Goal: Complete application form: Complete application form

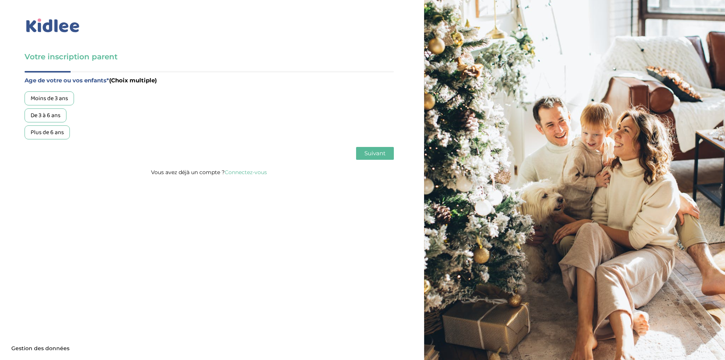
click at [56, 96] on div "Moins de 3 ans" at bounding box center [49, 98] width 49 height 14
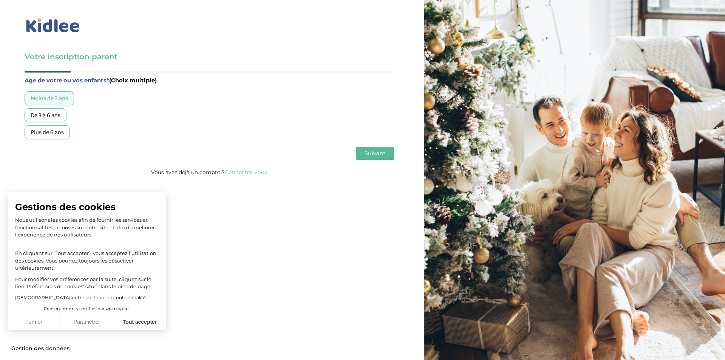
click at [60, 116] on div "De 3 à 6 ans" at bounding box center [46, 115] width 42 height 14
click at [361, 149] on button "Suivant" at bounding box center [375, 153] width 38 height 13
click at [64, 113] on div "Garde ponctuelle" at bounding box center [53, 115] width 57 height 14
click at [374, 157] on span "Suivant" at bounding box center [374, 153] width 21 height 7
click at [73, 100] on div "Moins de 30h/mois" at bounding box center [55, 98] width 60 height 14
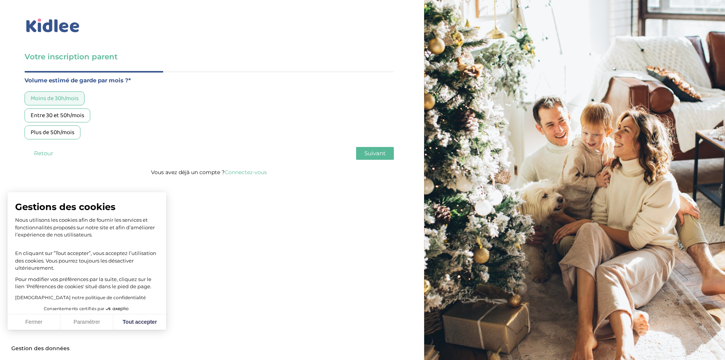
click at [381, 158] on button "Suivant" at bounding box center [375, 153] width 38 height 13
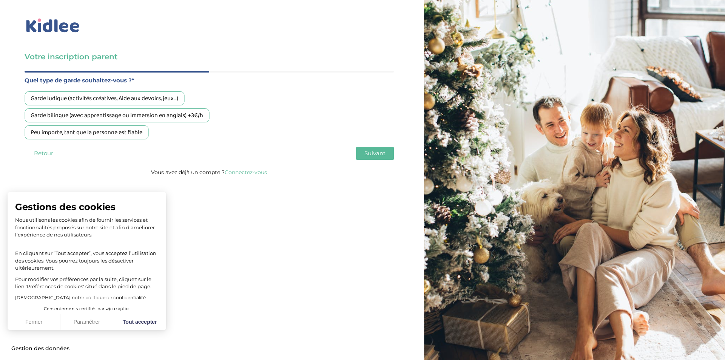
click at [130, 136] on div "Peu importe, tant que la personne est fiable" at bounding box center [87, 132] width 124 height 14
click at [386, 154] on button "Suivant" at bounding box center [375, 153] width 38 height 13
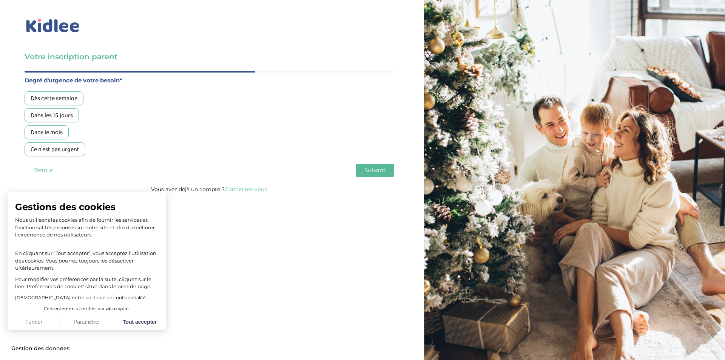
click at [59, 100] on div "Dès cette semaine" at bounding box center [54, 98] width 59 height 14
click at [375, 169] on span "Suivant" at bounding box center [374, 170] width 21 height 7
click at [65, 100] on div "Oui, via une agence" at bounding box center [56, 98] width 62 height 14
click at [364, 171] on span "Suivant" at bounding box center [374, 170] width 21 height 7
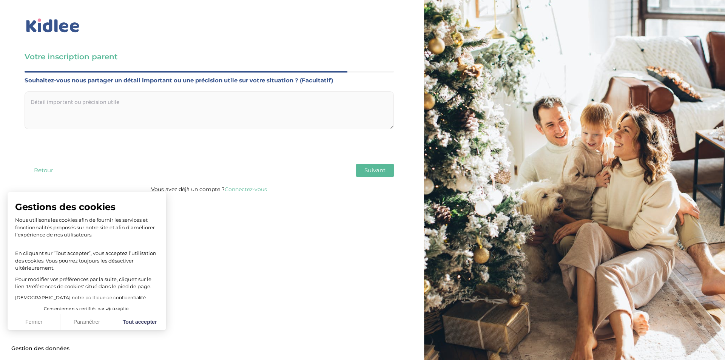
click at [364, 171] on span "Suivant" at bounding box center [374, 170] width 21 height 7
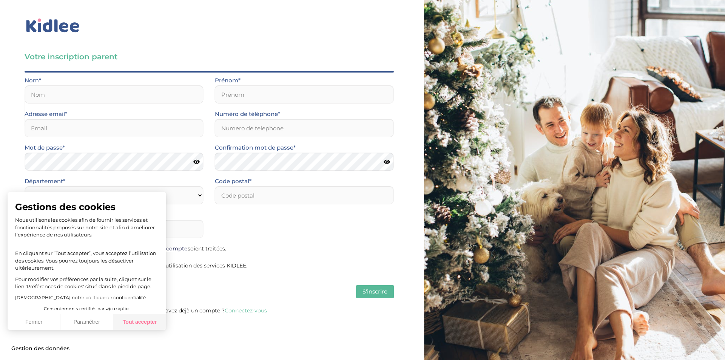
click at [144, 321] on button "Tout accepter" at bounding box center [139, 322] width 53 height 16
checkbox input "true"
